Goal: Task Accomplishment & Management: Use online tool/utility

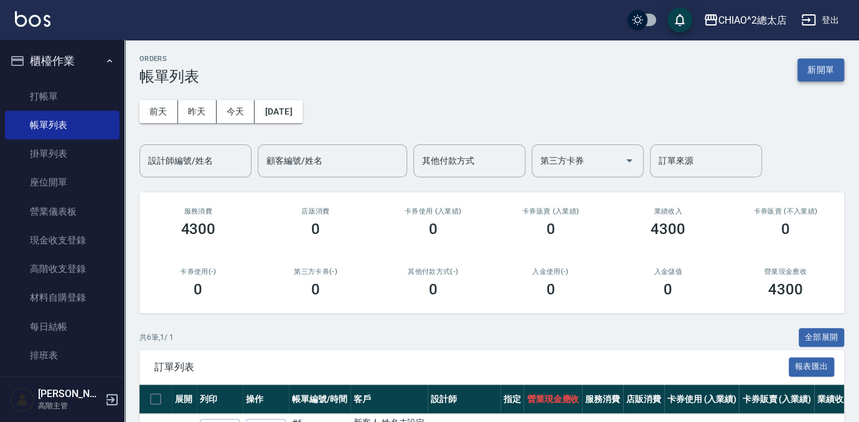
click at [810, 68] on button "新開單" at bounding box center [821, 70] width 47 height 23
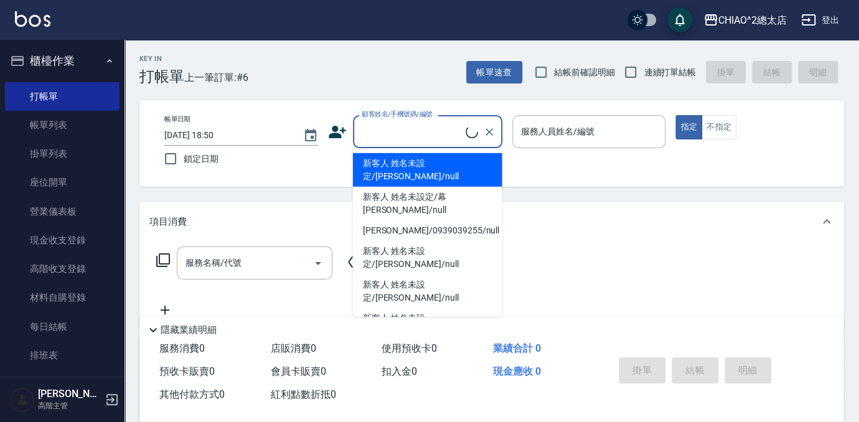
click at [404, 134] on input "顧客姓名/手機號碼/編號" at bounding box center [412, 132] width 107 height 22
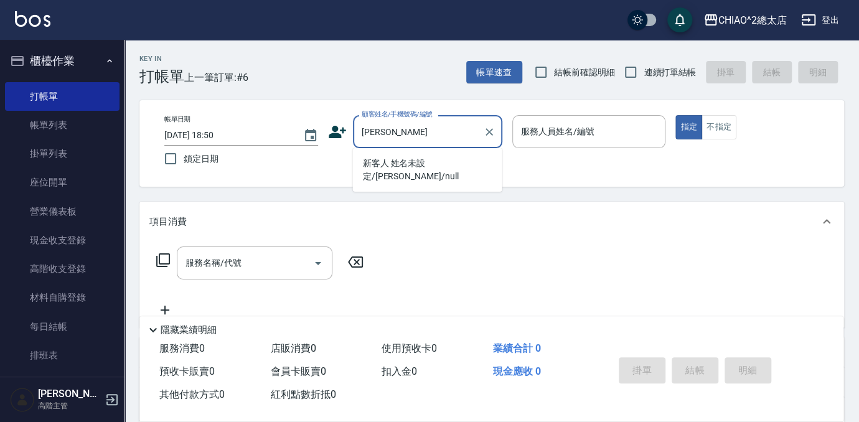
click at [396, 166] on li "新客人 姓名未設定/[PERSON_NAME]/null" at bounding box center [427, 170] width 149 height 34
type input "新客人 姓名未設定/[PERSON_NAME]/null"
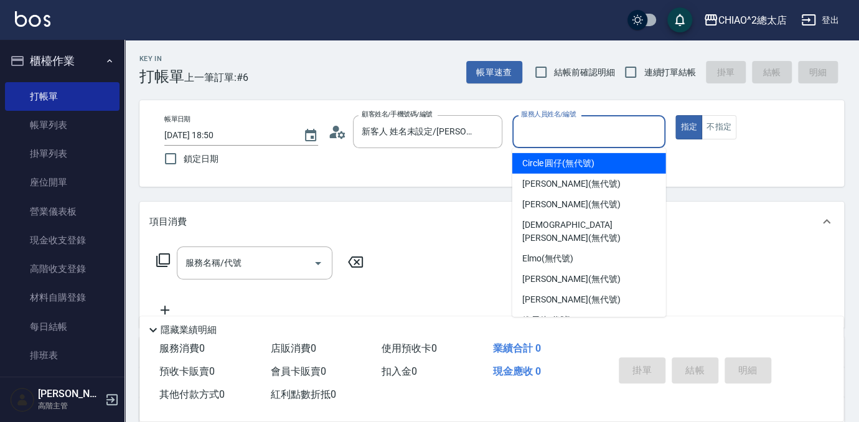
click at [526, 128] on input "服務人員姓名/編號" at bounding box center [589, 132] width 143 height 22
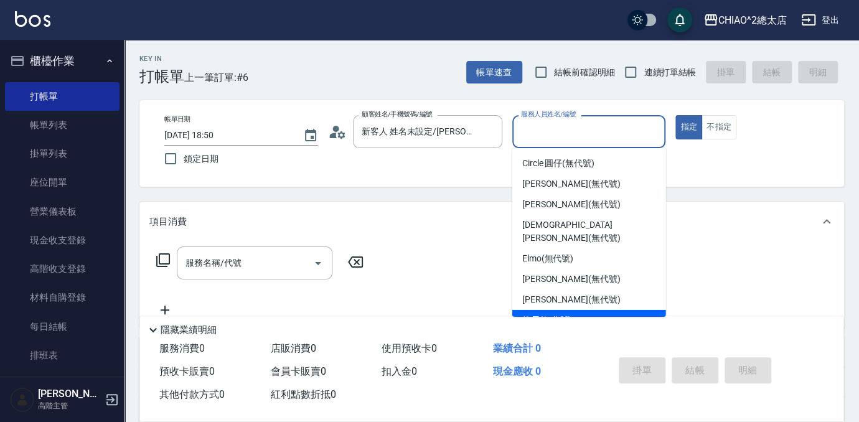
click at [568, 314] on span "維尼 (無代號)" at bounding box center [548, 320] width 50 height 13
type input "維尼(無代號)"
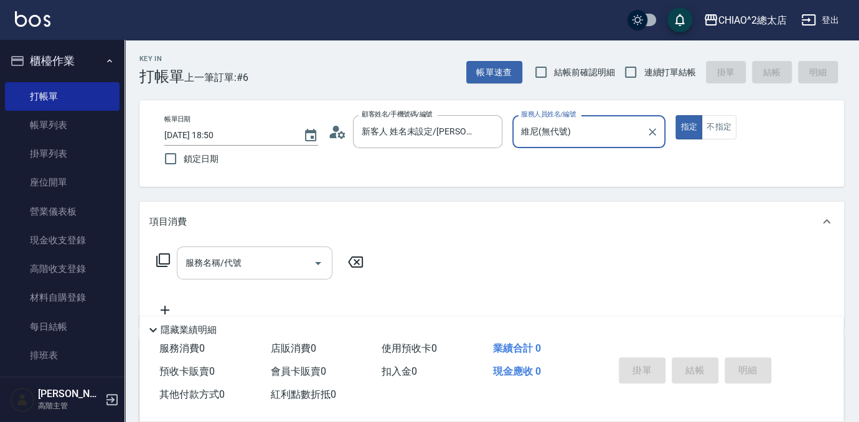
click at [255, 265] on input "服務名稱/代號" at bounding box center [245, 263] width 126 height 22
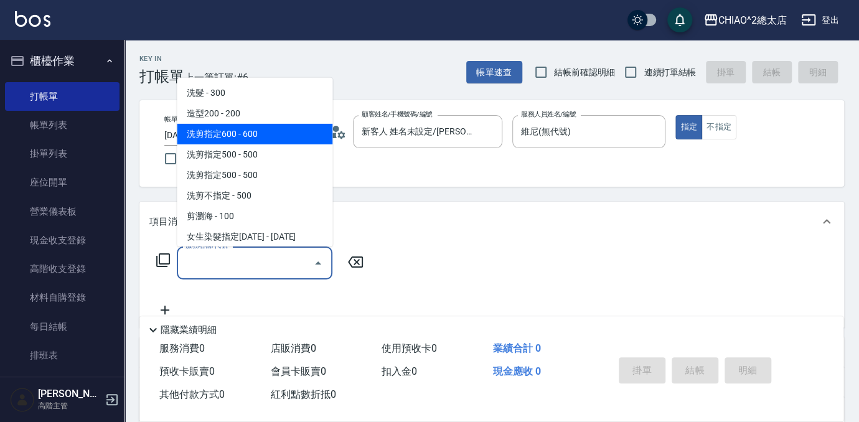
click at [222, 129] on span "洗剪指定600 - 600" at bounding box center [255, 134] width 156 height 21
type input "洗剪指定600(103107)"
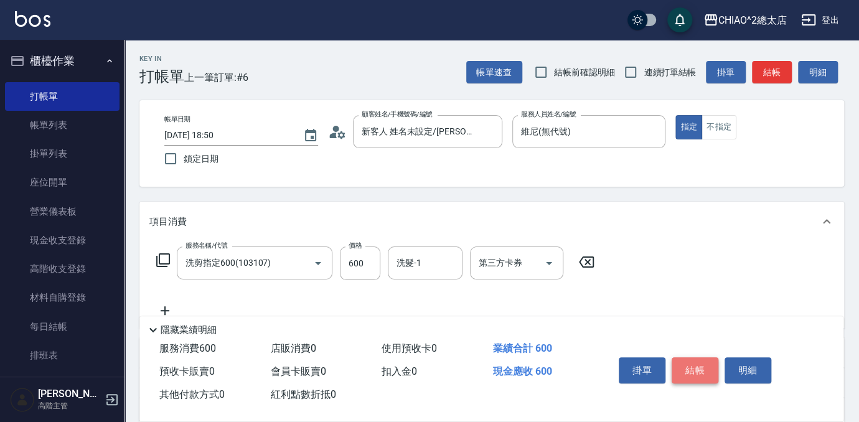
click at [694, 364] on button "結帳" at bounding box center [695, 370] width 47 height 26
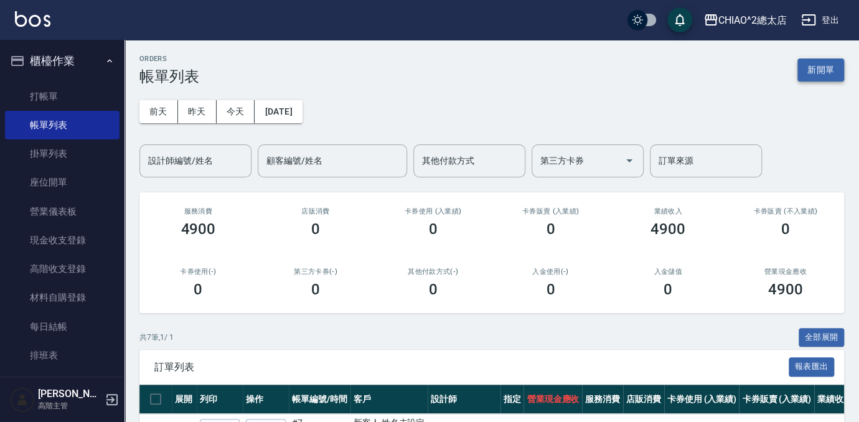
click at [829, 69] on button "新開單" at bounding box center [821, 70] width 47 height 23
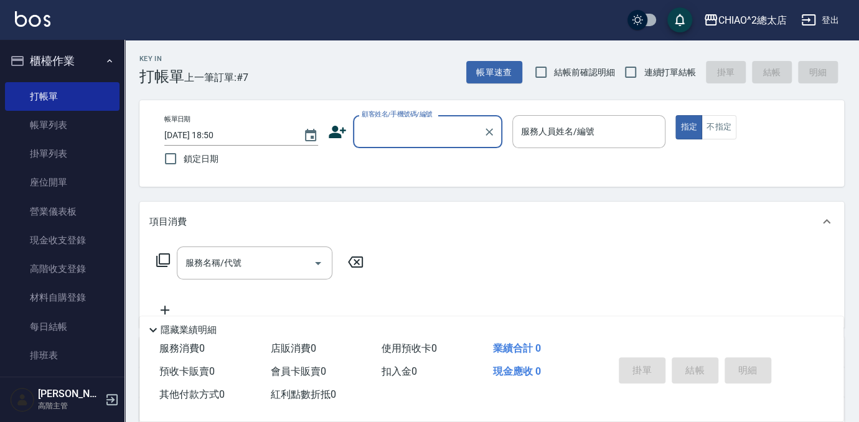
click at [427, 132] on input "顧客姓名/手機號碼/編號" at bounding box center [419, 132] width 120 height 22
drag, startPoint x: 422, startPoint y: 167, endPoint x: 450, endPoint y: 151, distance: 32.1
click at [422, 167] on li "新客人 姓名未設定/[PERSON_NAME]先生/null" at bounding box center [427, 170] width 149 height 34
type input "新客人 姓名未設定/[PERSON_NAME]先生/null"
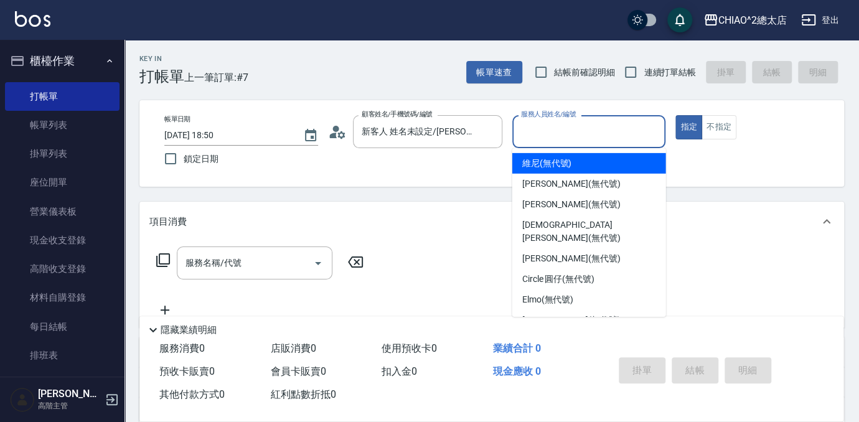
click at [549, 137] on input "服務人員姓名/編號" at bounding box center [589, 132] width 143 height 22
click at [547, 159] on span "維尼 (無代號)" at bounding box center [548, 163] width 50 height 13
type input "維尼(無代號)"
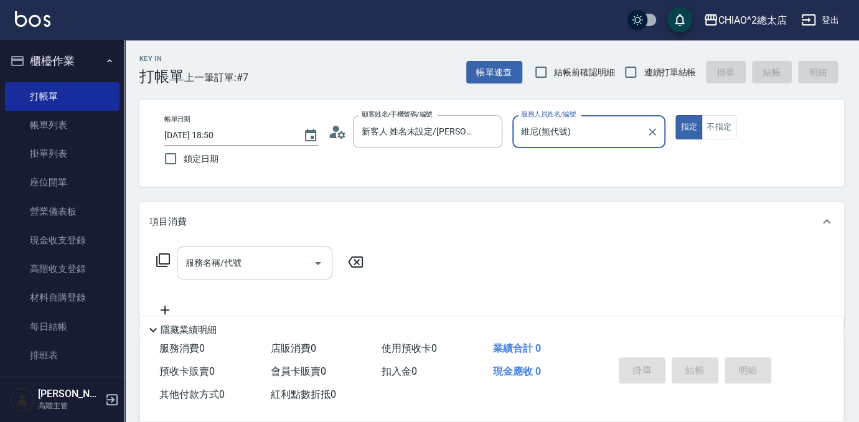
click at [250, 263] on input "服務名稱/代號" at bounding box center [245, 263] width 126 height 22
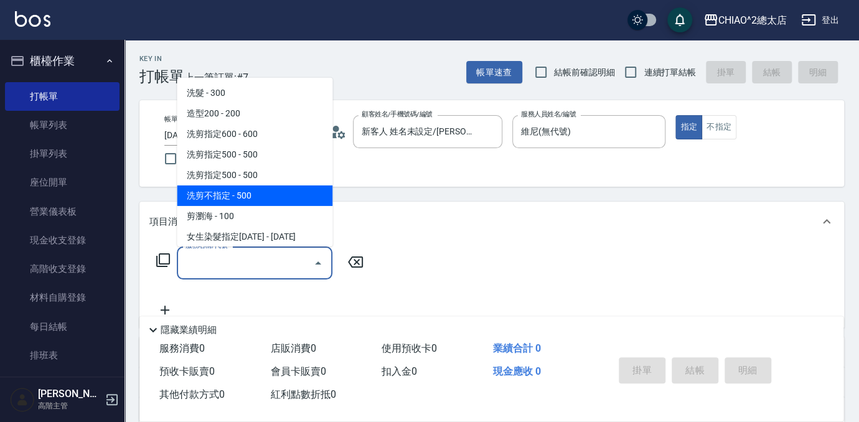
click at [225, 202] on span "洗剪不指定 - 500" at bounding box center [255, 196] width 156 height 21
type input "洗剪不指定(103110)"
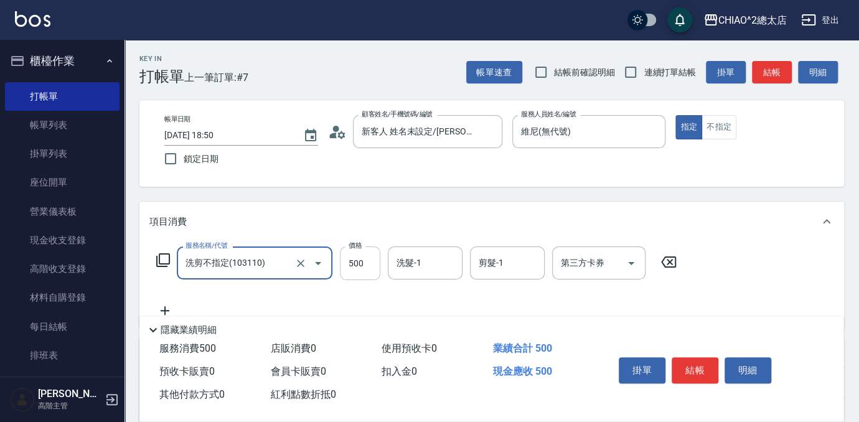
click at [369, 269] on input "500" at bounding box center [360, 264] width 40 height 34
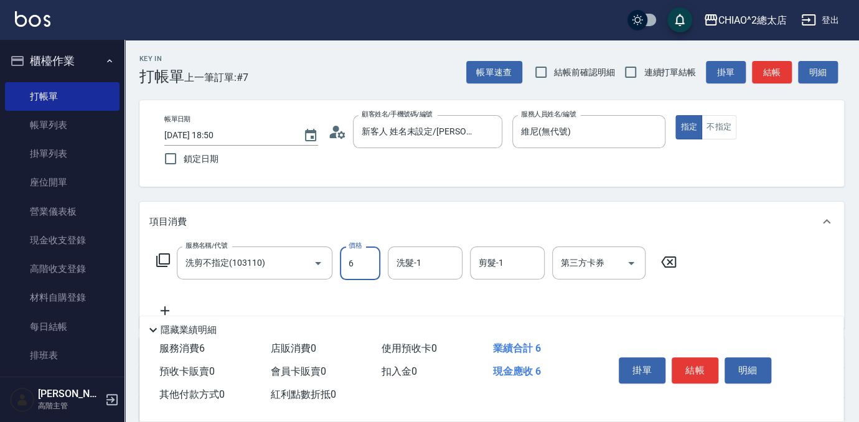
type input "600"
click at [697, 365] on button "結帳" at bounding box center [695, 370] width 47 height 26
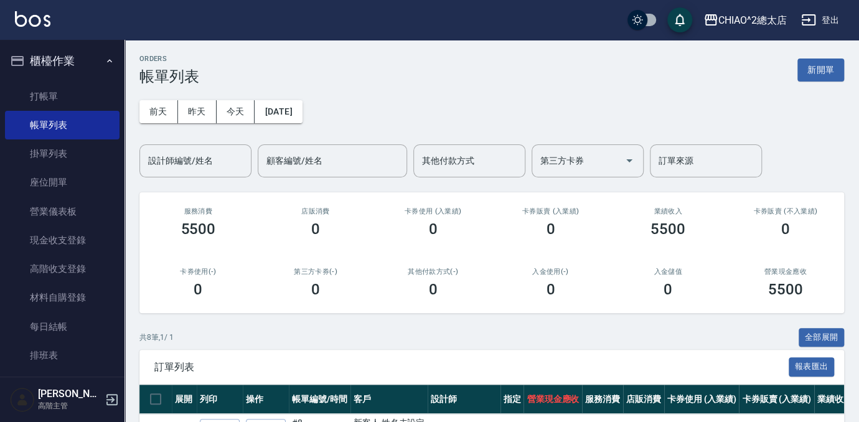
click at [816, 72] on button "新開單" at bounding box center [821, 70] width 47 height 23
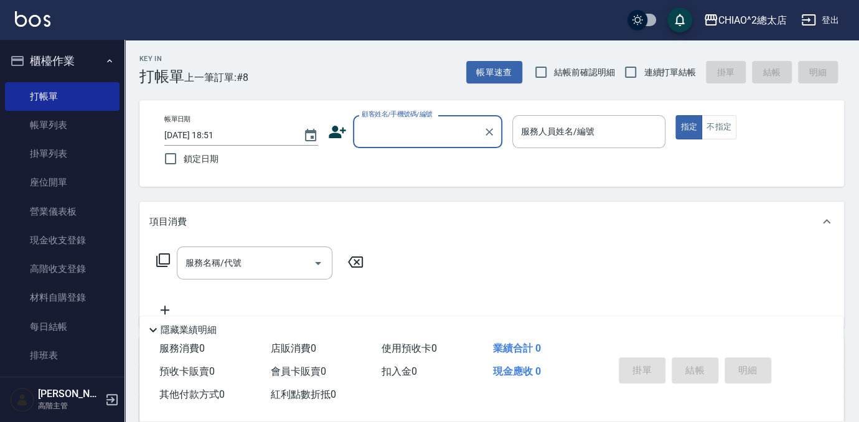
click at [382, 143] on div "顧客姓名/手機號碼/編號" at bounding box center [427, 131] width 149 height 33
click at [380, 171] on li "新客人 姓名未設定/[PERSON_NAME]/null" at bounding box center [427, 170] width 149 height 34
type input "新客人 姓名未設定/[PERSON_NAME]/null"
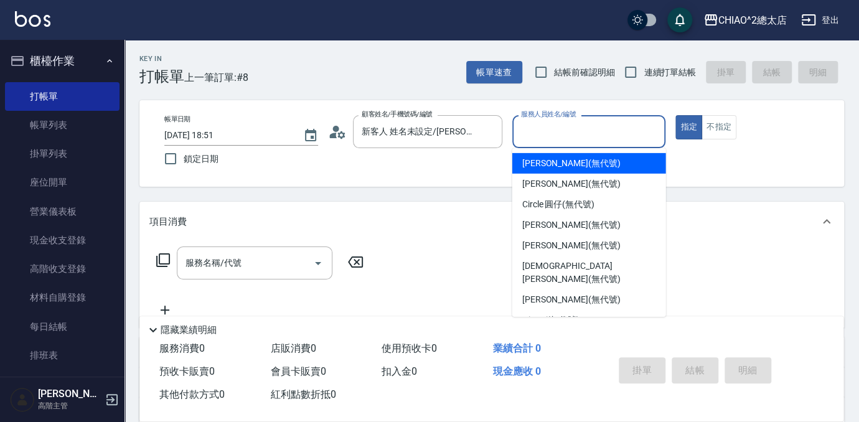
click at [542, 133] on input "服務人員姓名/編號" at bounding box center [589, 132] width 143 height 22
click at [548, 159] on span "[PERSON_NAME] (無代號)" at bounding box center [572, 163] width 98 height 13
type input "[PERSON_NAME](無代號)"
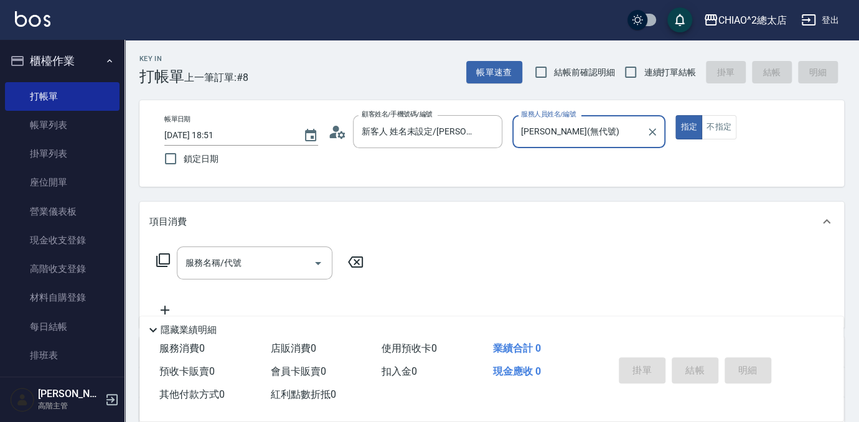
click at [239, 257] on div "服務名稱/代號 服務名稱/代號" at bounding box center [255, 263] width 156 height 33
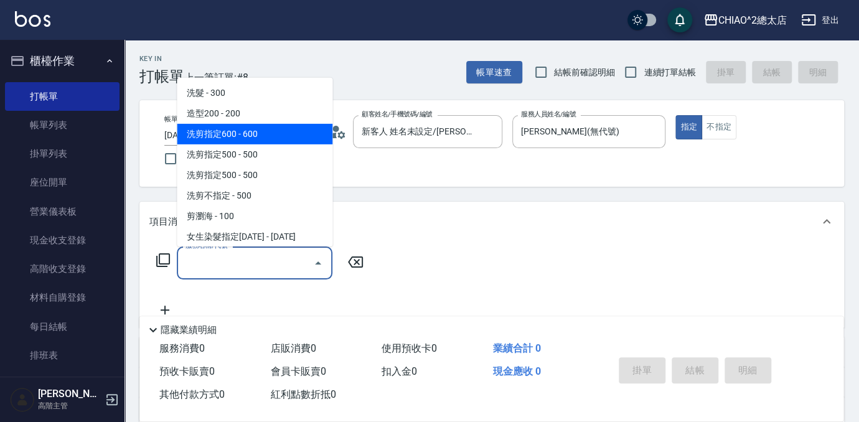
click at [233, 130] on span "洗剪指定600 - 600" at bounding box center [255, 134] width 156 height 21
type input "洗剪指定600(103107)"
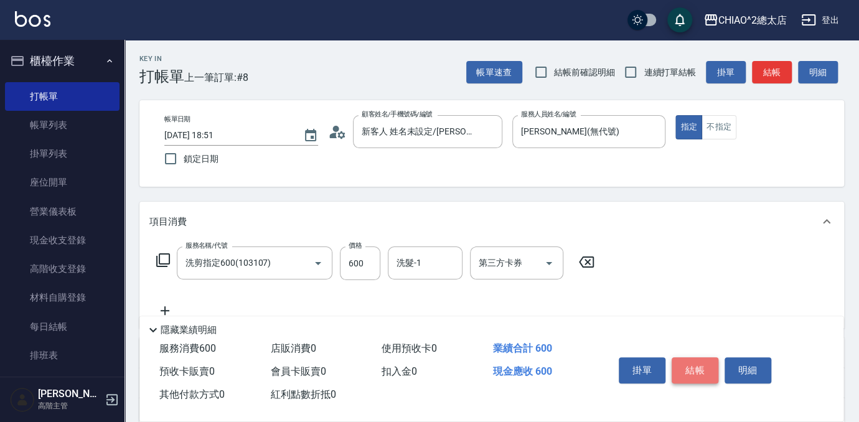
click at [693, 364] on button "結帳" at bounding box center [695, 370] width 47 height 26
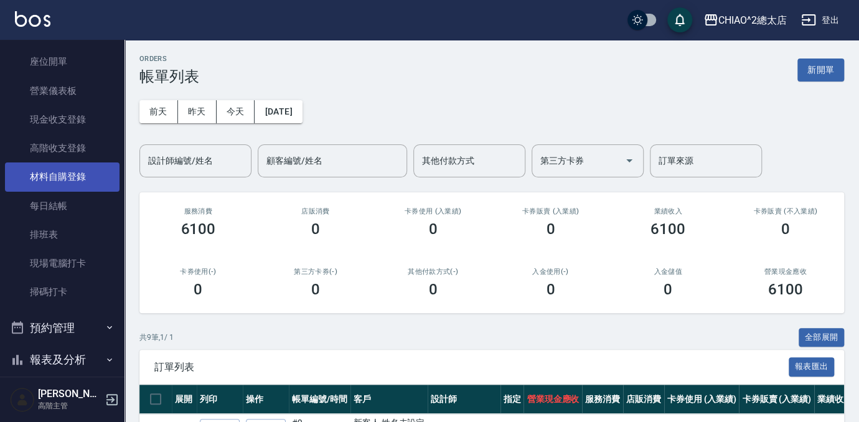
scroll to position [226, 0]
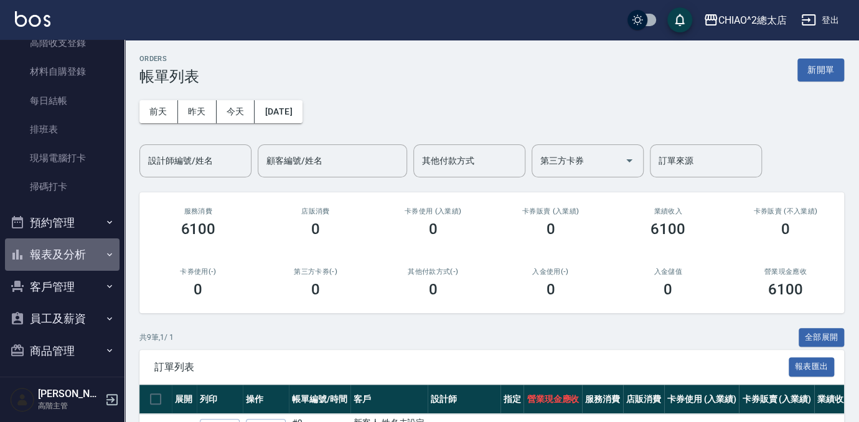
click at [69, 253] on button "報表及分析" at bounding box center [62, 255] width 115 height 32
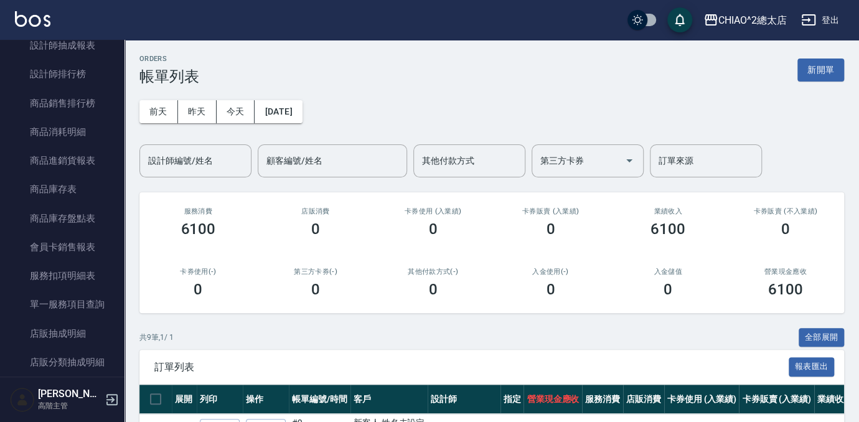
scroll to position [906, 0]
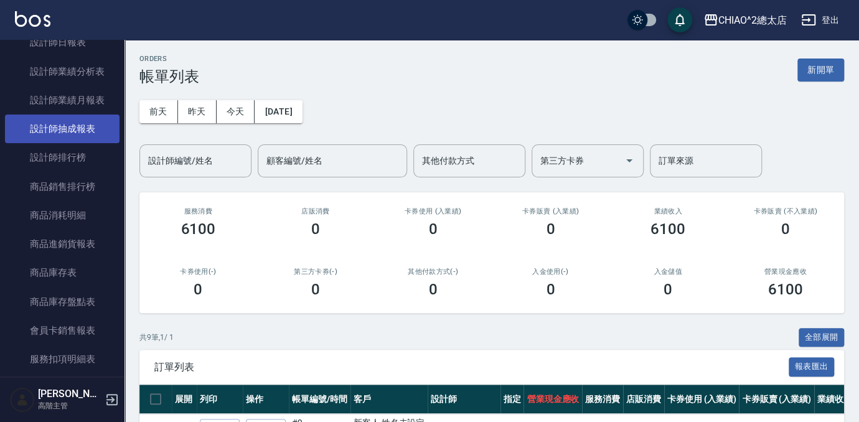
click at [51, 136] on link "設計師抽成報表" at bounding box center [62, 129] width 115 height 29
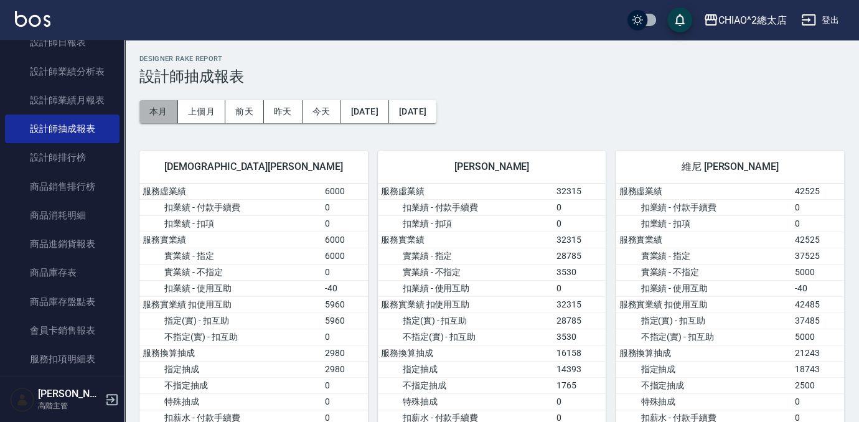
click at [151, 105] on button "本月" at bounding box center [159, 111] width 39 height 23
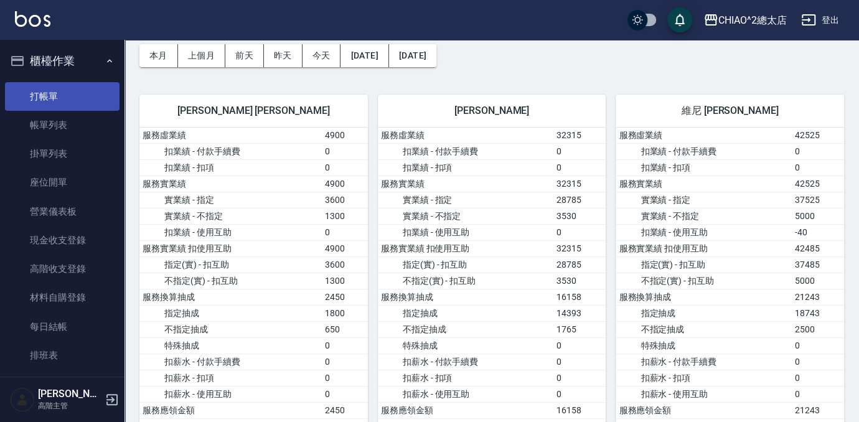
click at [55, 89] on link "打帳單" at bounding box center [62, 96] width 115 height 29
